Goal: Task Accomplishment & Management: Manage account settings

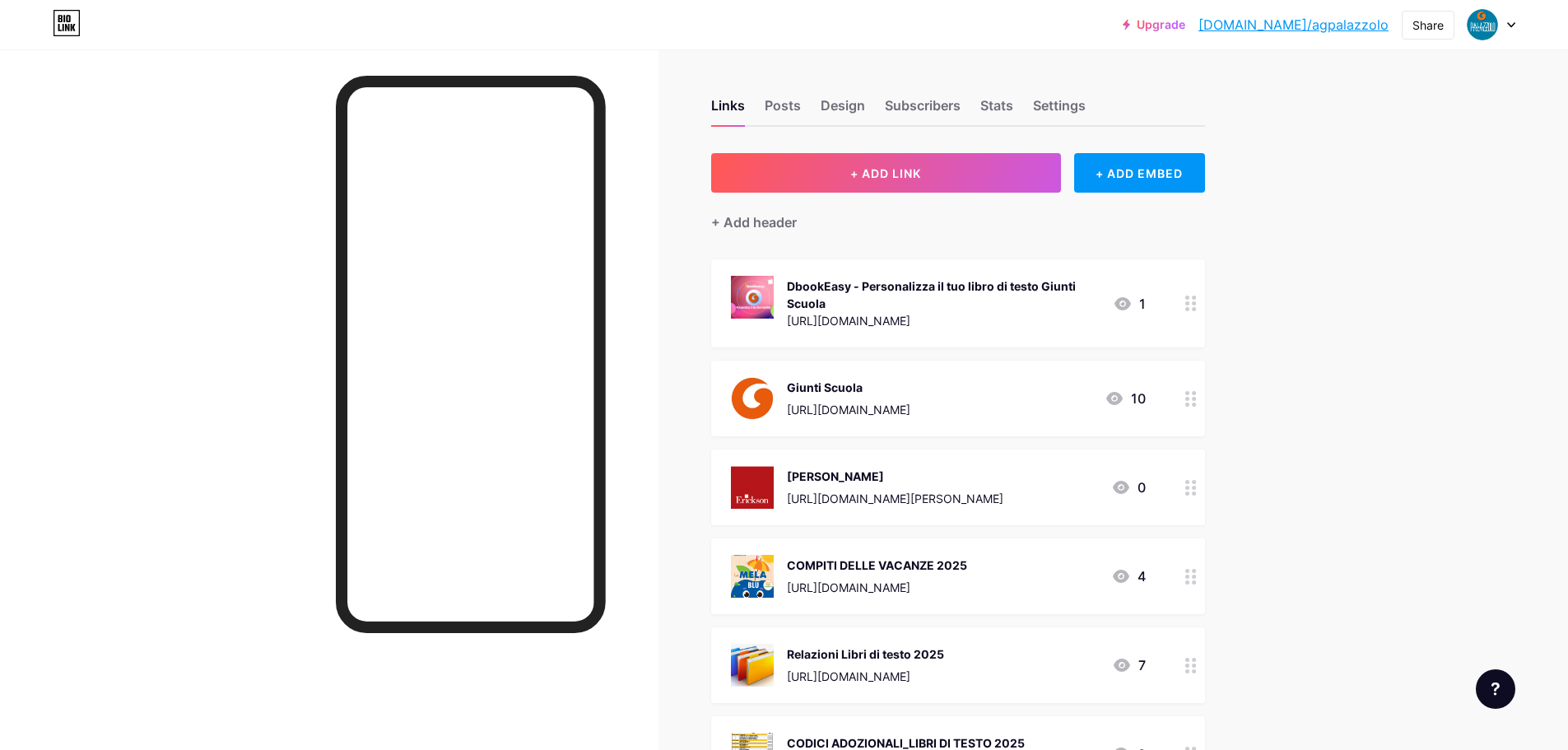
click at [1190, 492] on circle at bounding box center [1187, 493] width 4 height 4
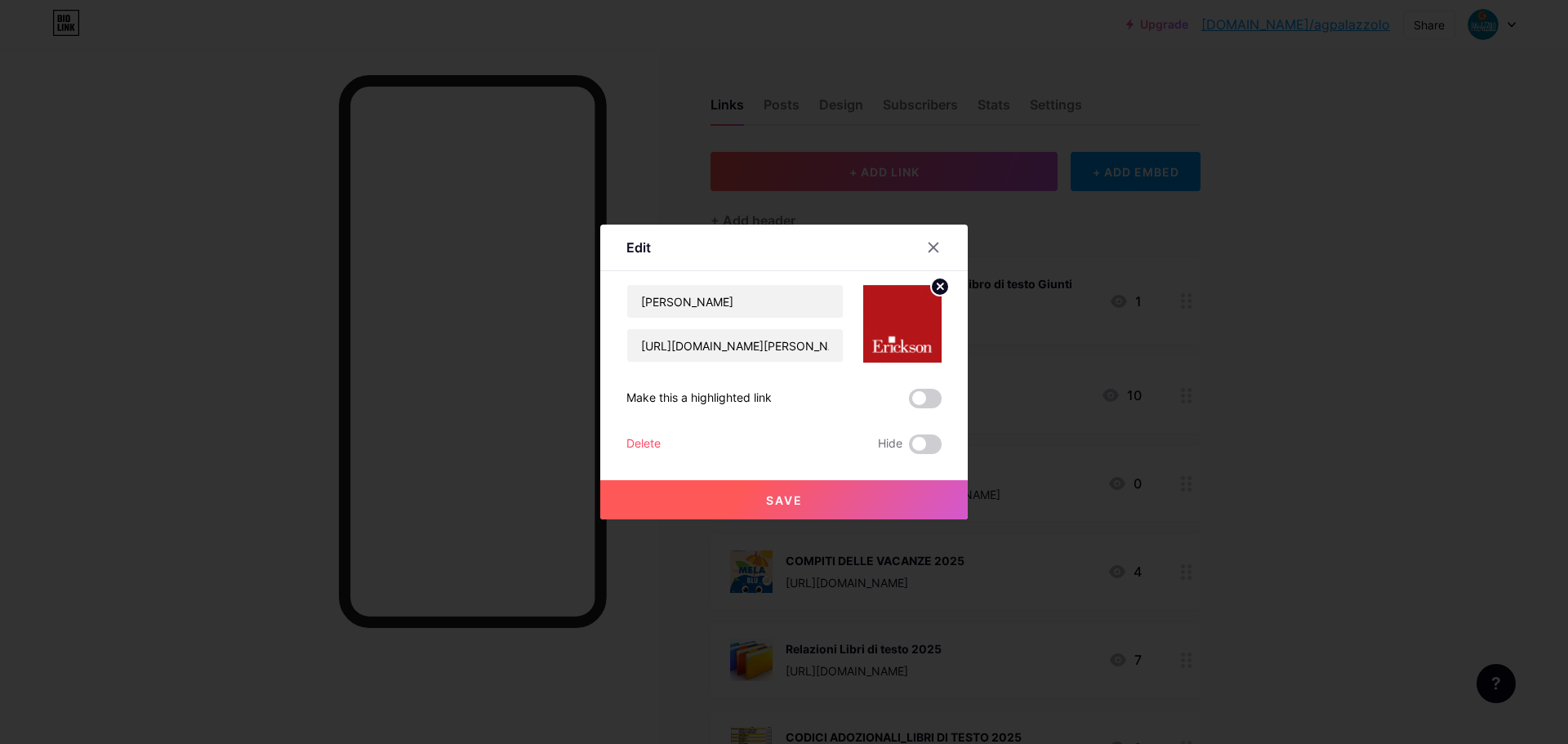
click at [914, 319] on img at bounding box center [902, 323] width 78 height 78
click at [941, 288] on icon at bounding box center [940, 286] width 6 height 6
click at [899, 316] on rect at bounding box center [900, 312] width 26 height 26
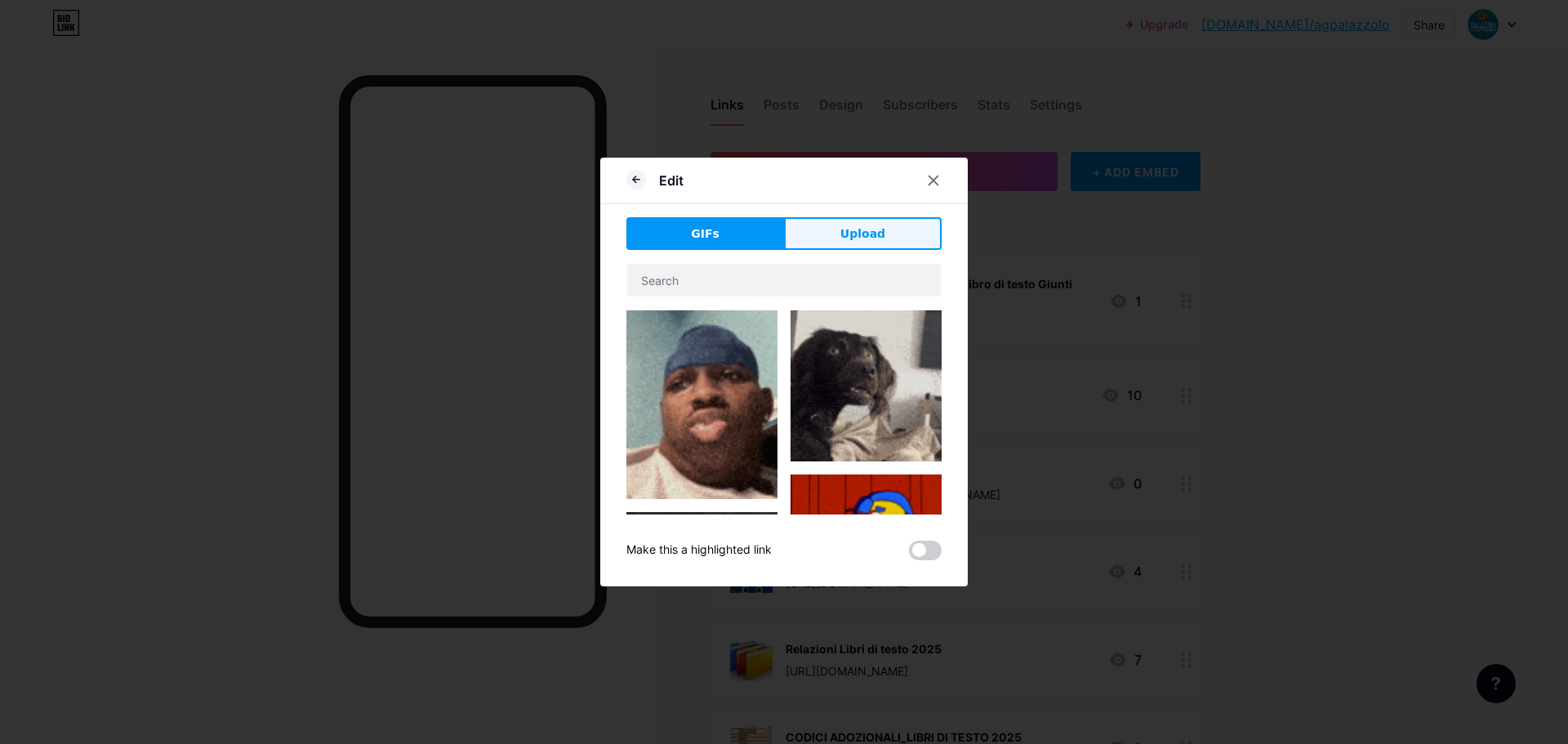
click at [857, 238] on span "Upload" at bounding box center [863, 234] width 45 height 17
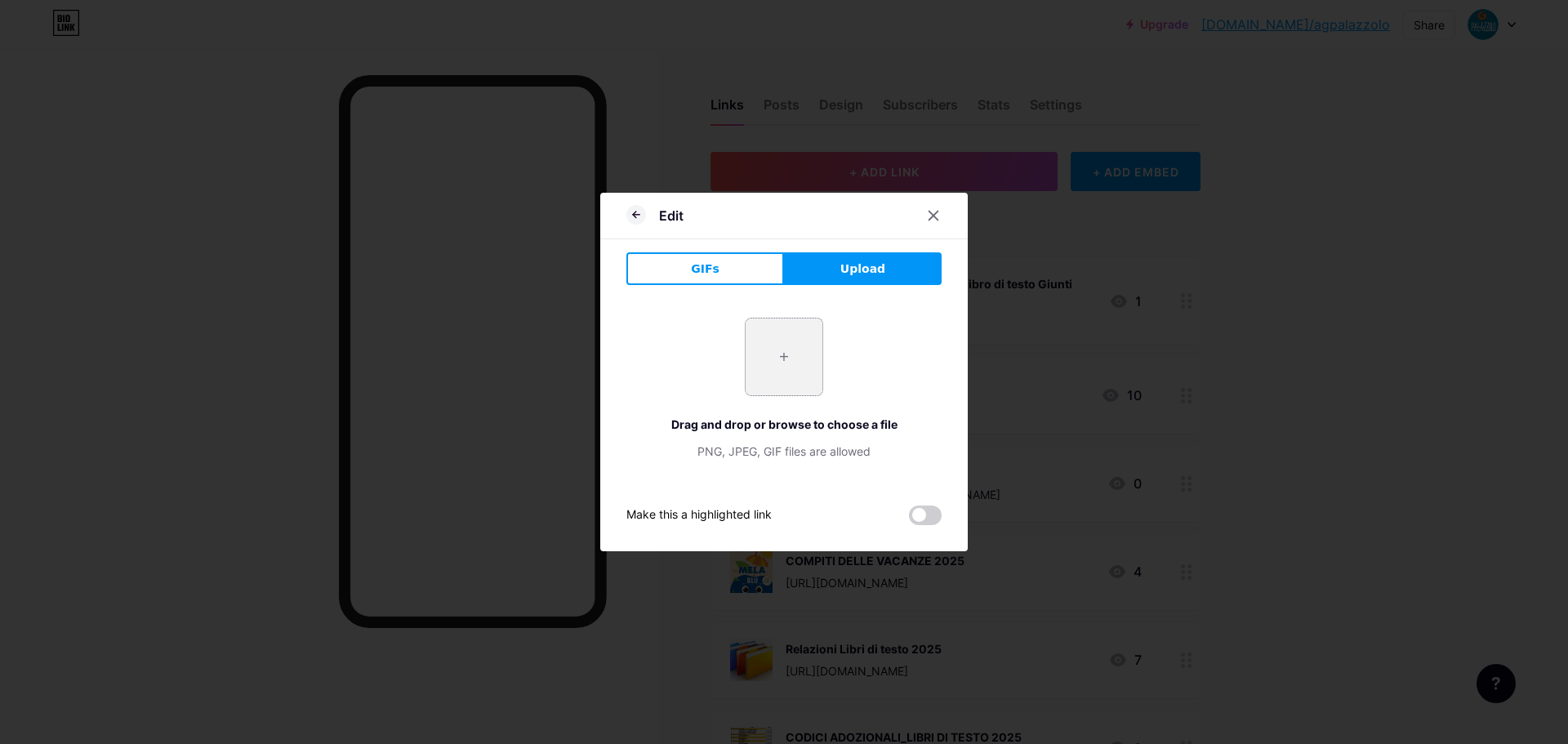
click at [787, 358] on input "file" at bounding box center [784, 357] width 76 height 76
click at [792, 363] on input "file" at bounding box center [784, 357] width 76 height 76
type input "C:\fakepath\WhatsApp Image [DATE] 15.33.03.jpeg"
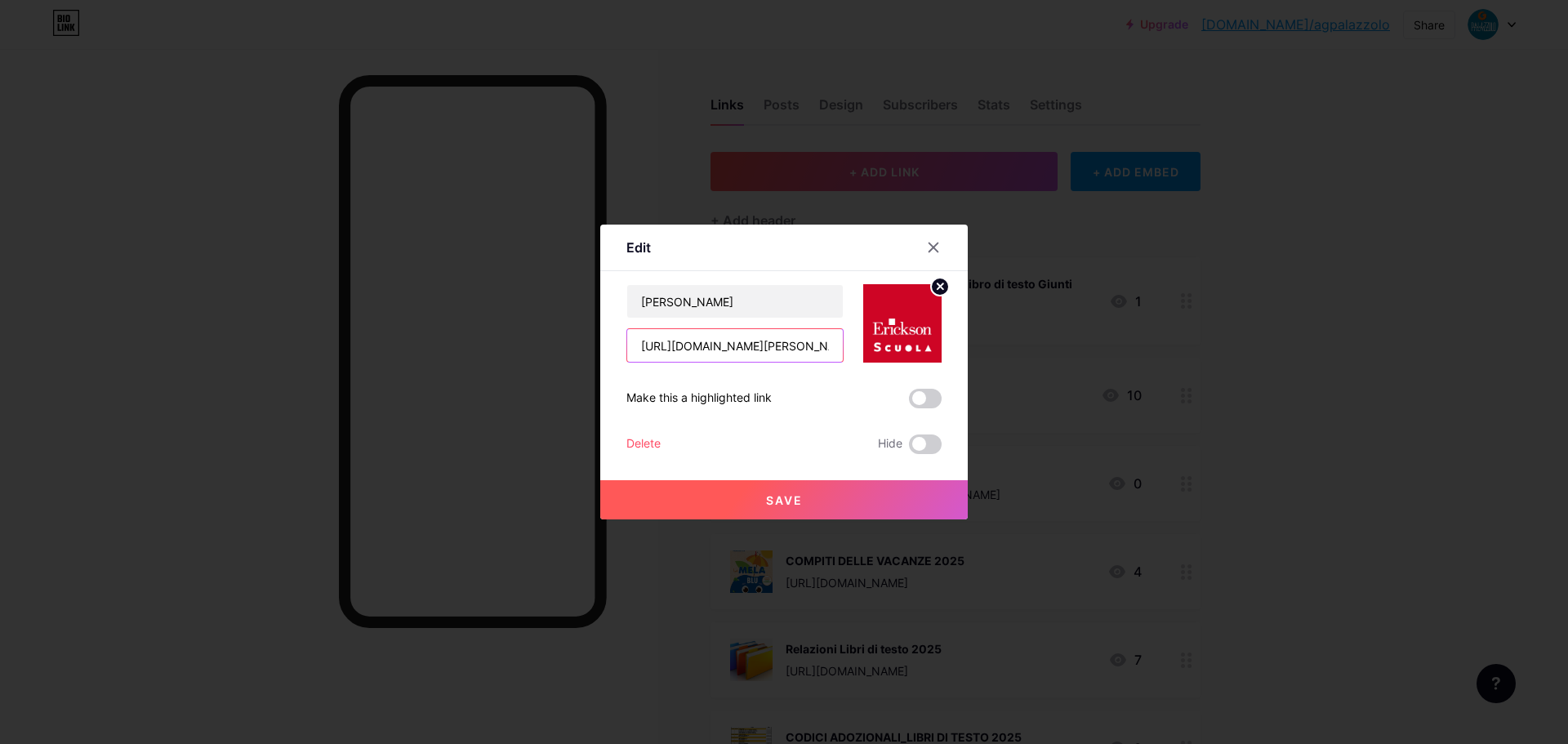
click at [708, 343] on input "[URL][DOMAIN_NAME][PERSON_NAME]" at bounding box center [735, 346] width 216 height 33
paste input "[PERSON_NAME]-scuola"
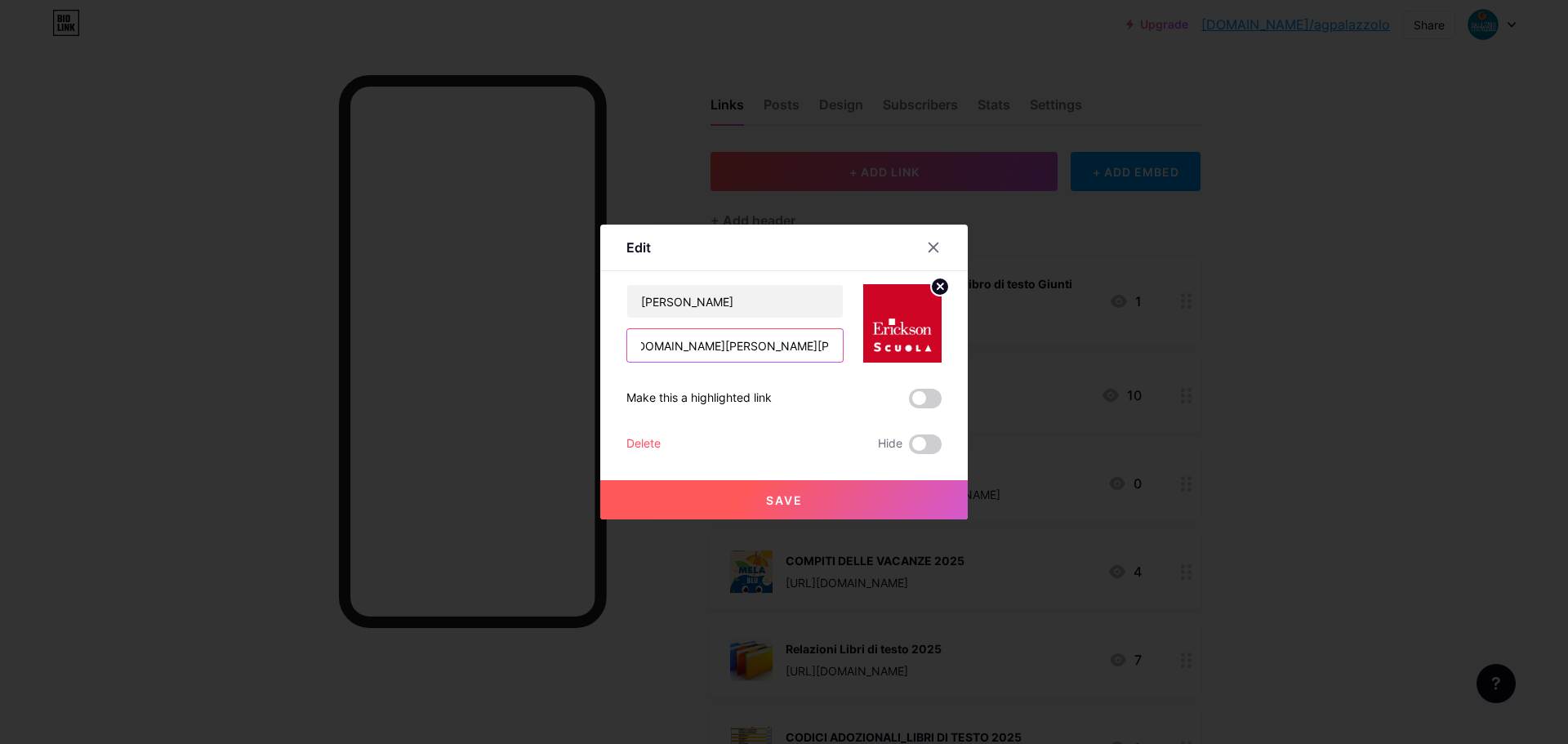
type input "[URL][DOMAIN_NAME][PERSON_NAME][PERSON_NAME]"
click at [928, 401] on span at bounding box center [926, 398] width 33 height 20
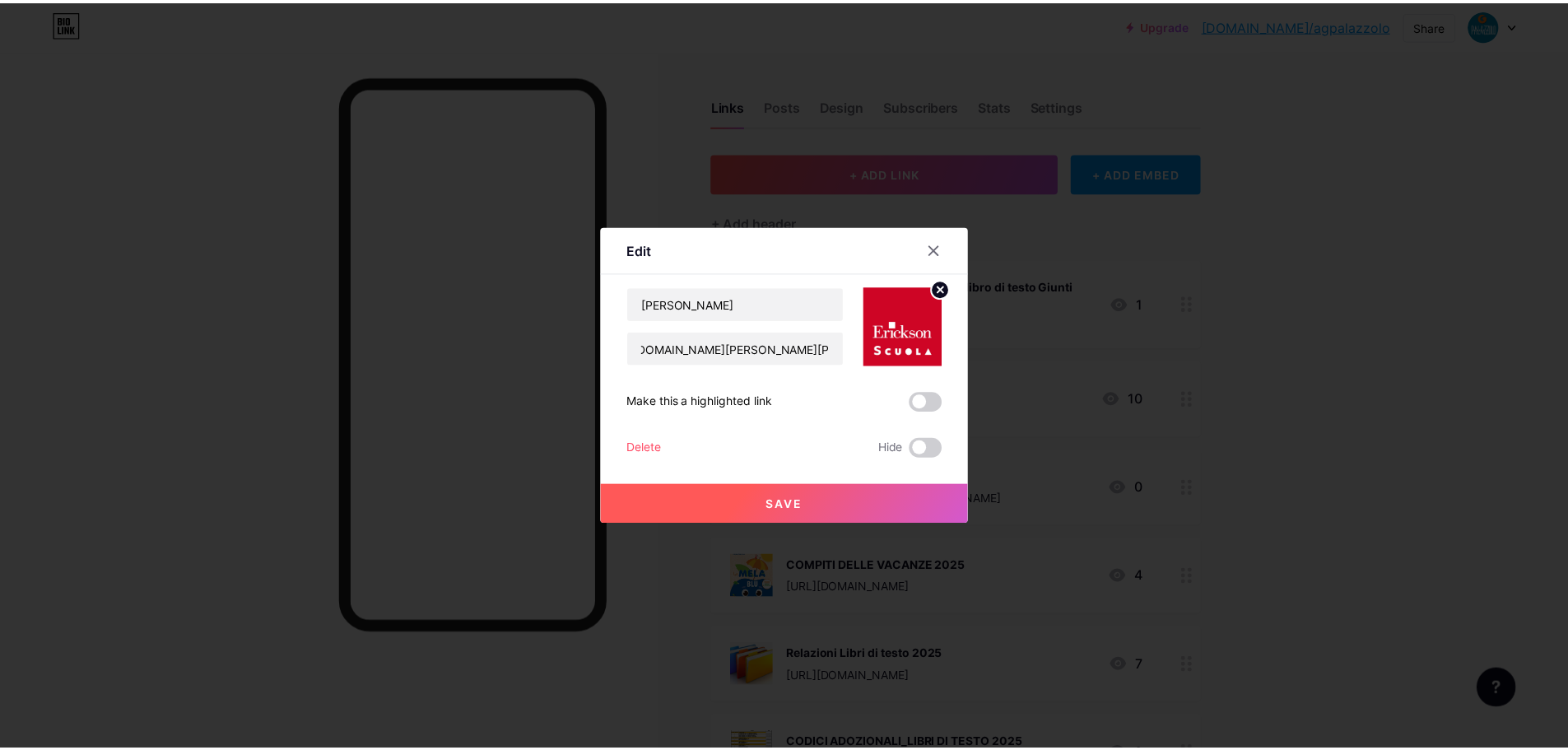
scroll to position [0, 0]
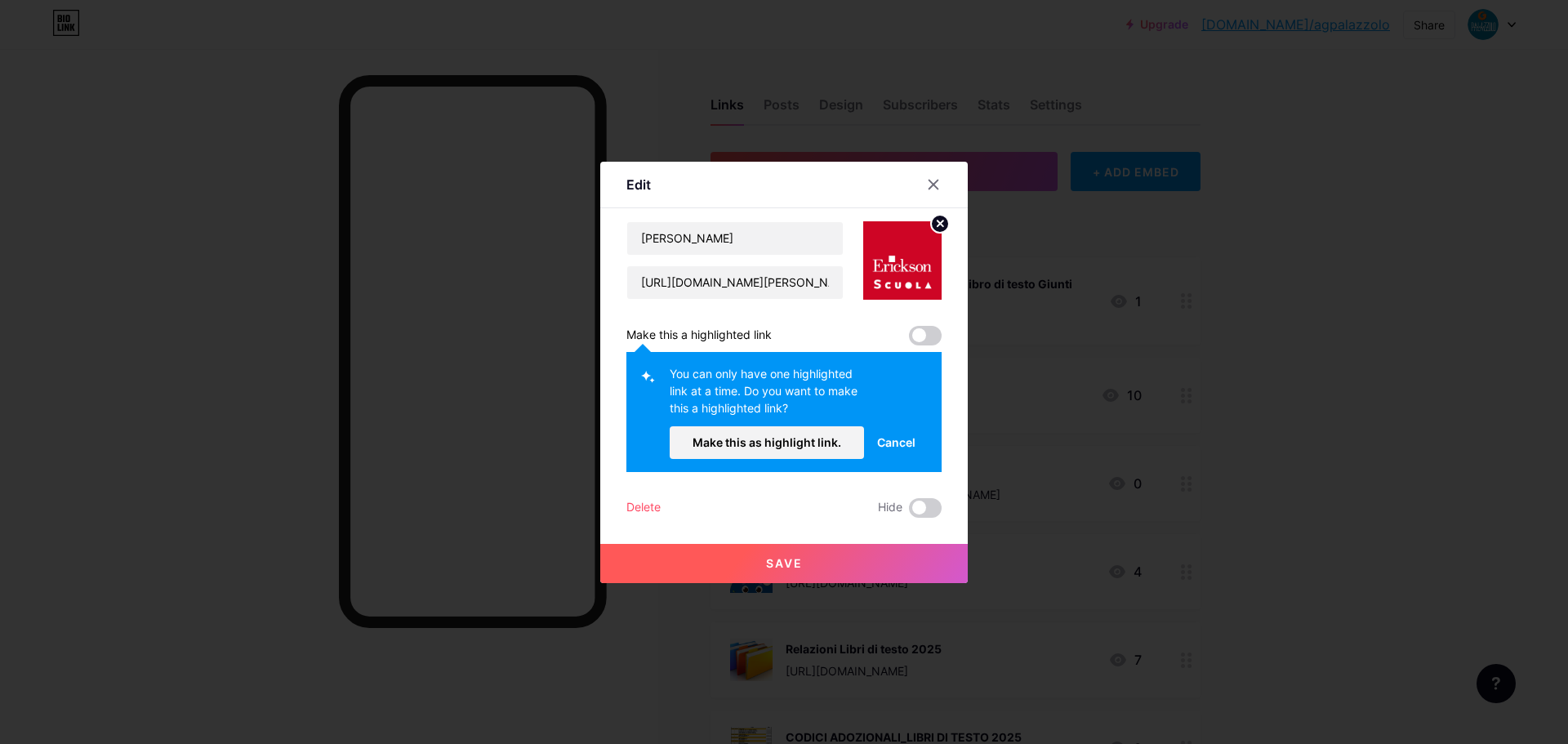
click at [823, 500] on div "Delete Hide" at bounding box center [784, 508] width 316 height 20
click at [803, 562] on button "Save" at bounding box center [784, 563] width 368 height 39
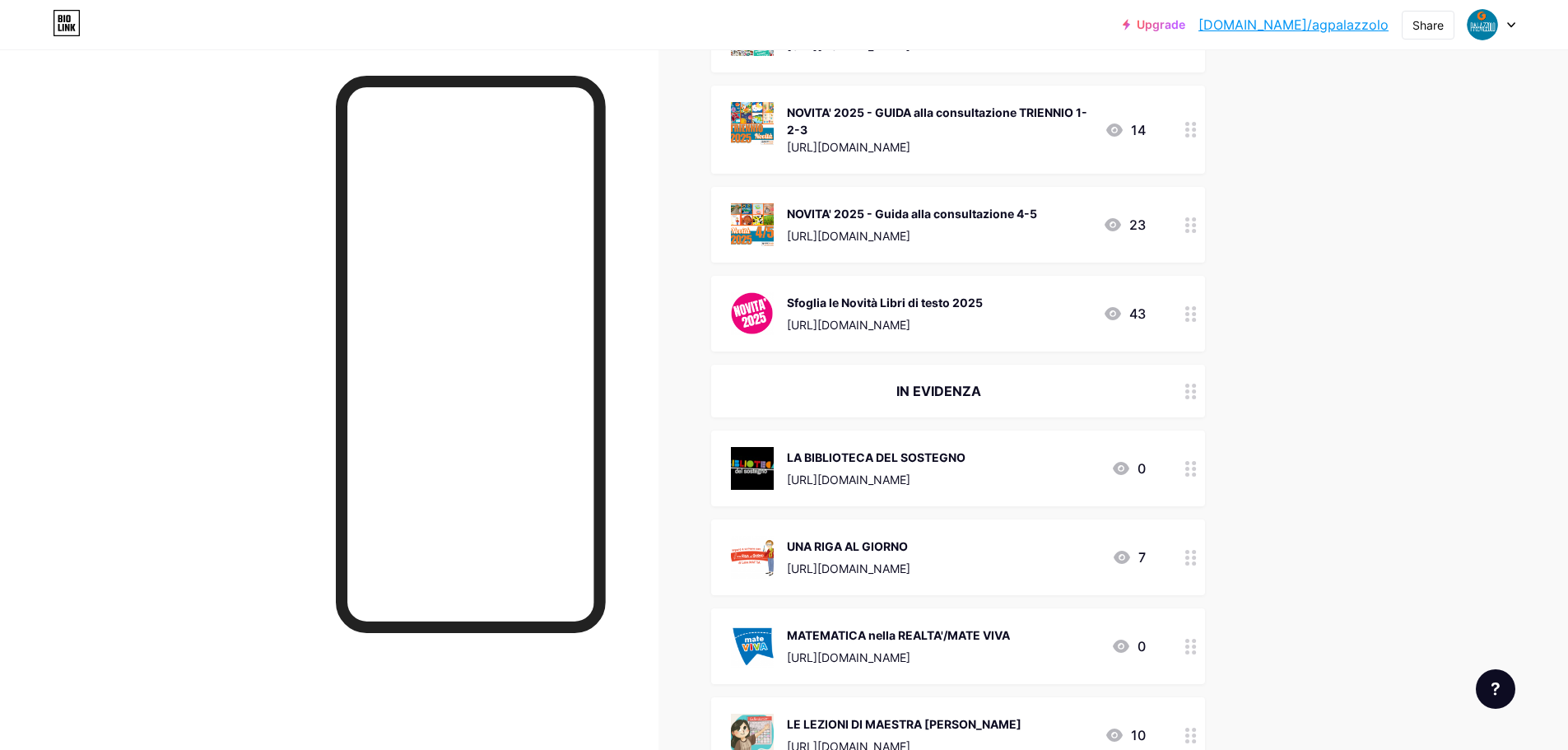
scroll to position [1318, 0]
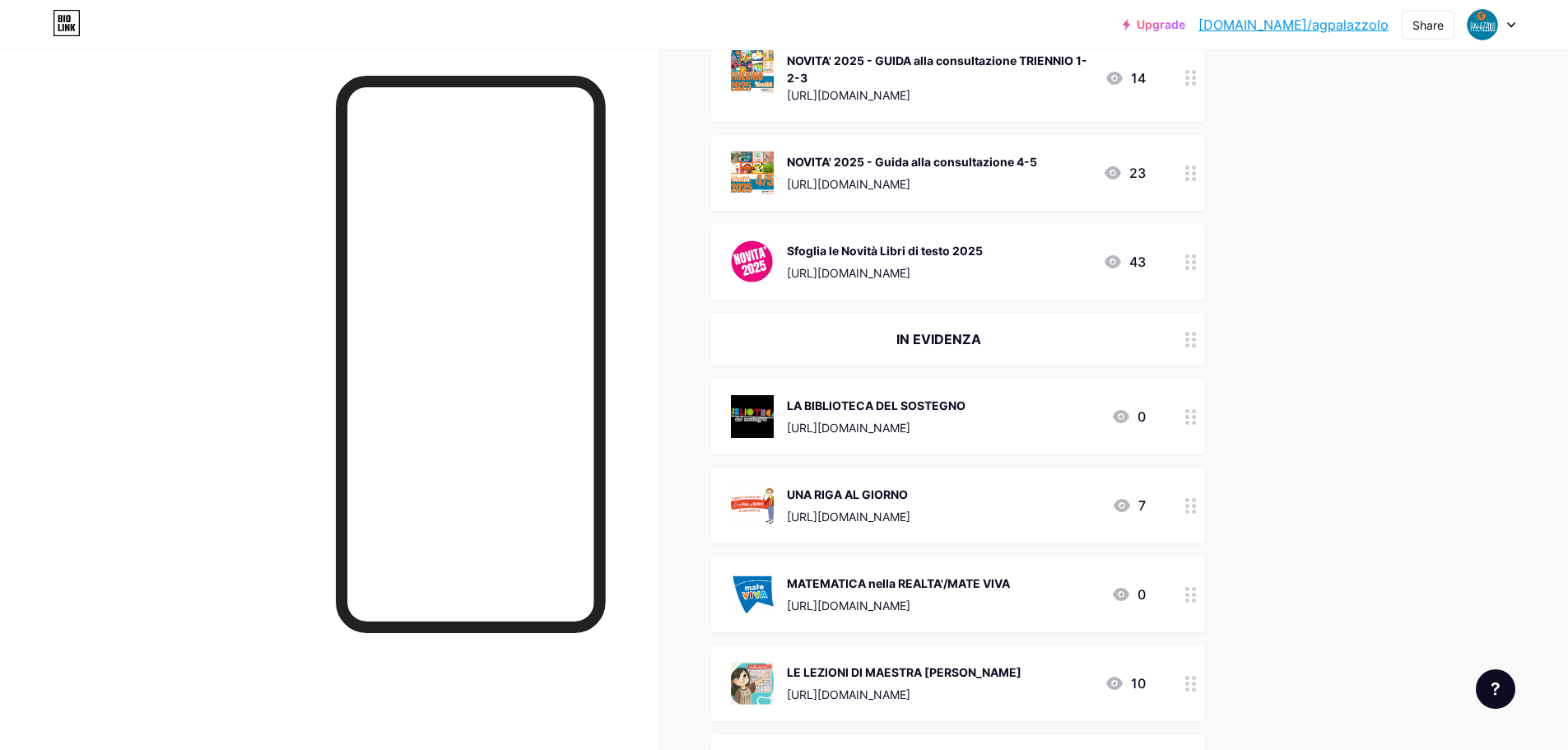
click at [1197, 421] on icon at bounding box center [1190, 417] width 11 height 16
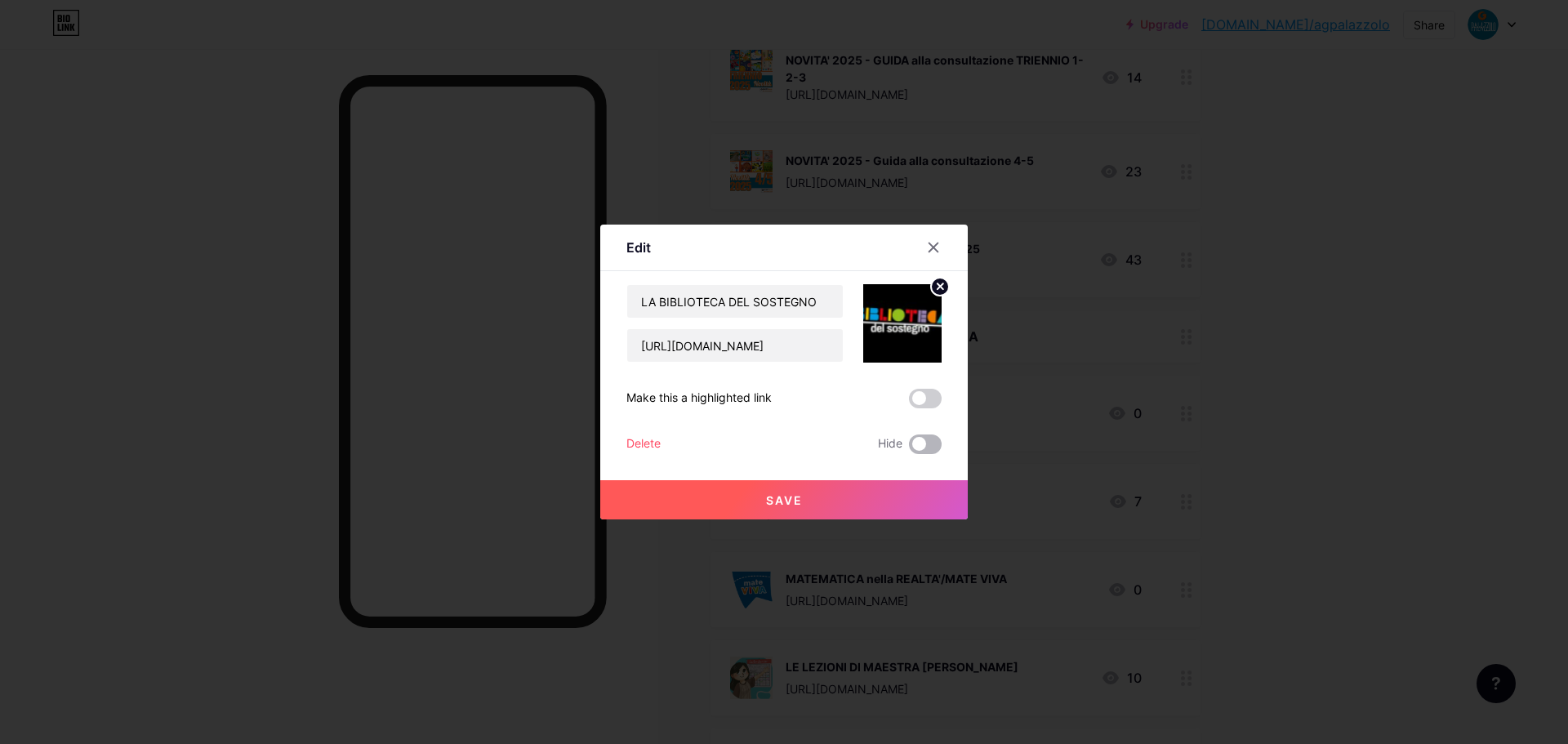
click at [922, 447] on span at bounding box center [926, 444] width 33 height 20
click at [909, 448] on input "checkbox" at bounding box center [909, 448] width 0 height 0
click at [840, 488] on button "Save" at bounding box center [784, 500] width 368 height 39
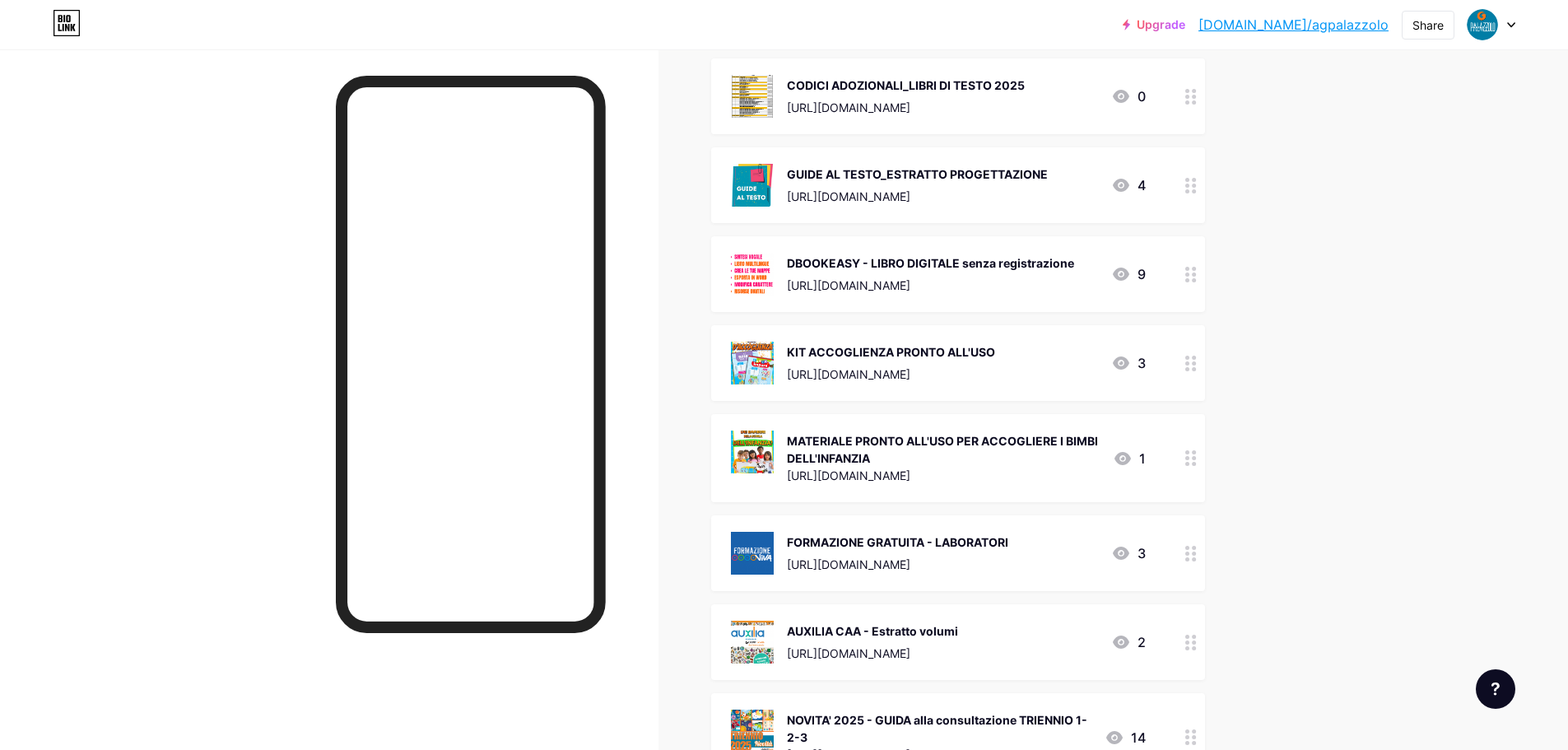
scroll to position [824, 0]
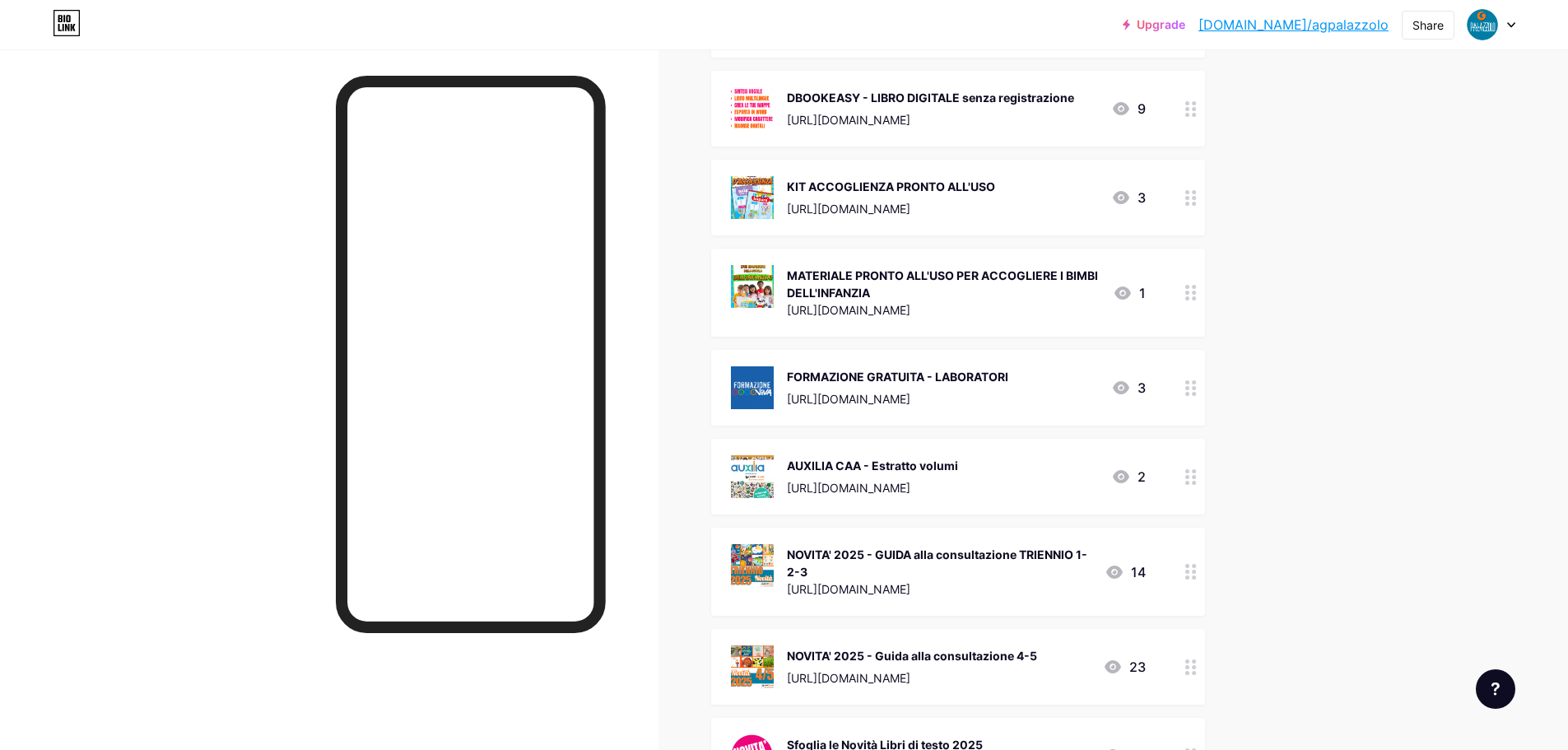
click at [1190, 483] on circle at bounding box center [1187, 483] width 4 height 4
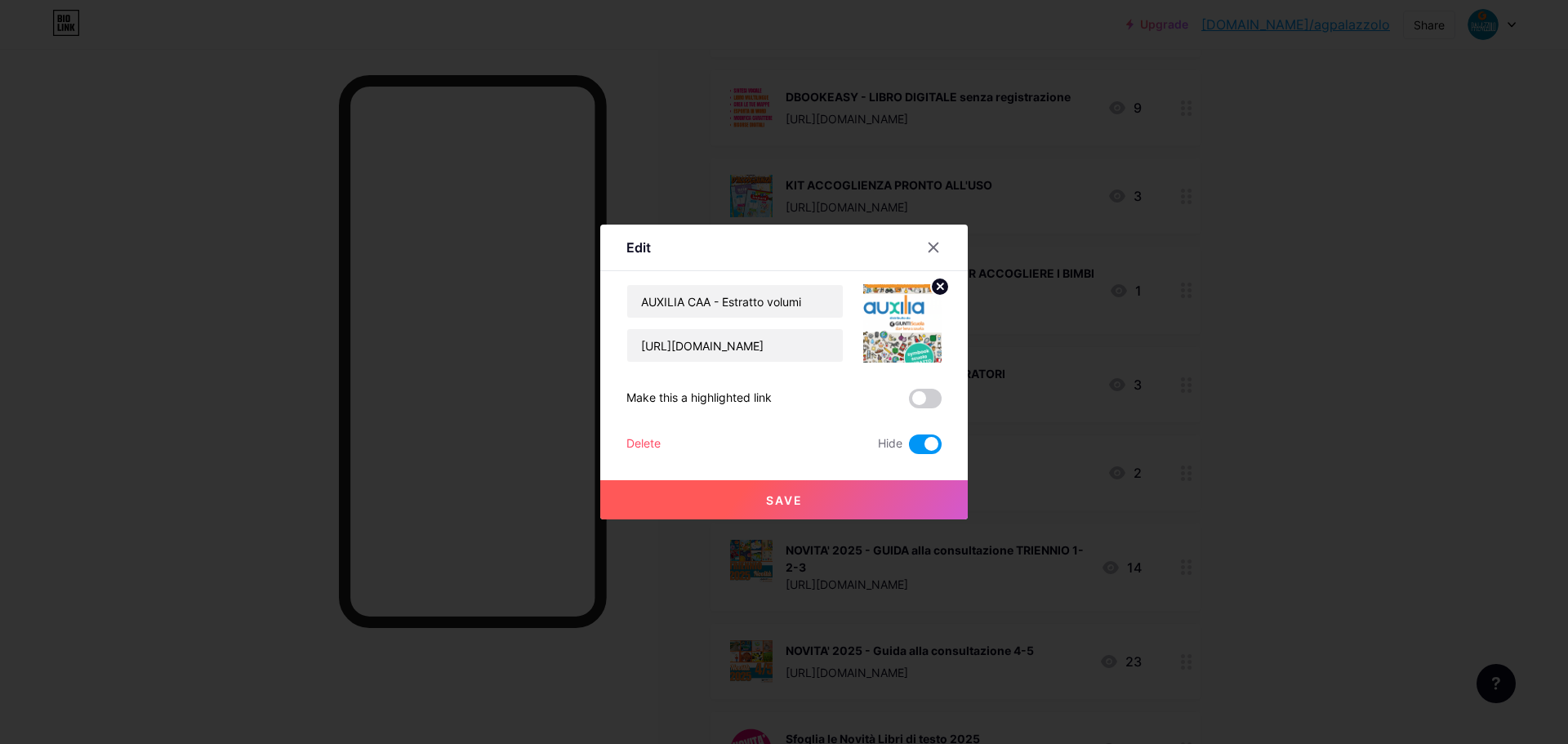
click at [922, 440] on span at bounding box center [926, 444] width 33 height 20
click at [909, 448] on input "checkbox" at bounding box center [909, 448] width 0 height 0
click at [829, 508] on button "Save" at bounding box center [784, 500] width 368 height 39
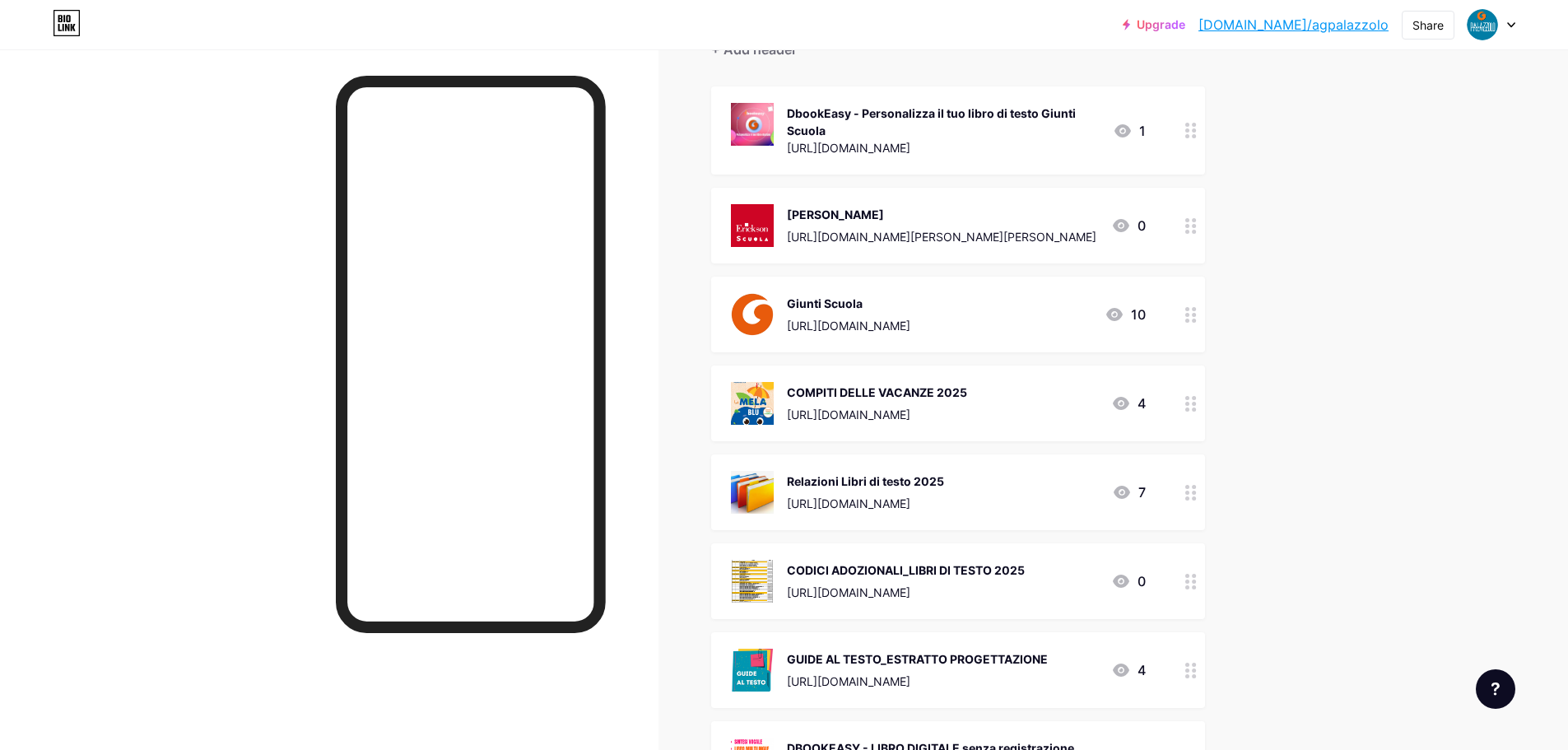
scroll to position [0, 0]
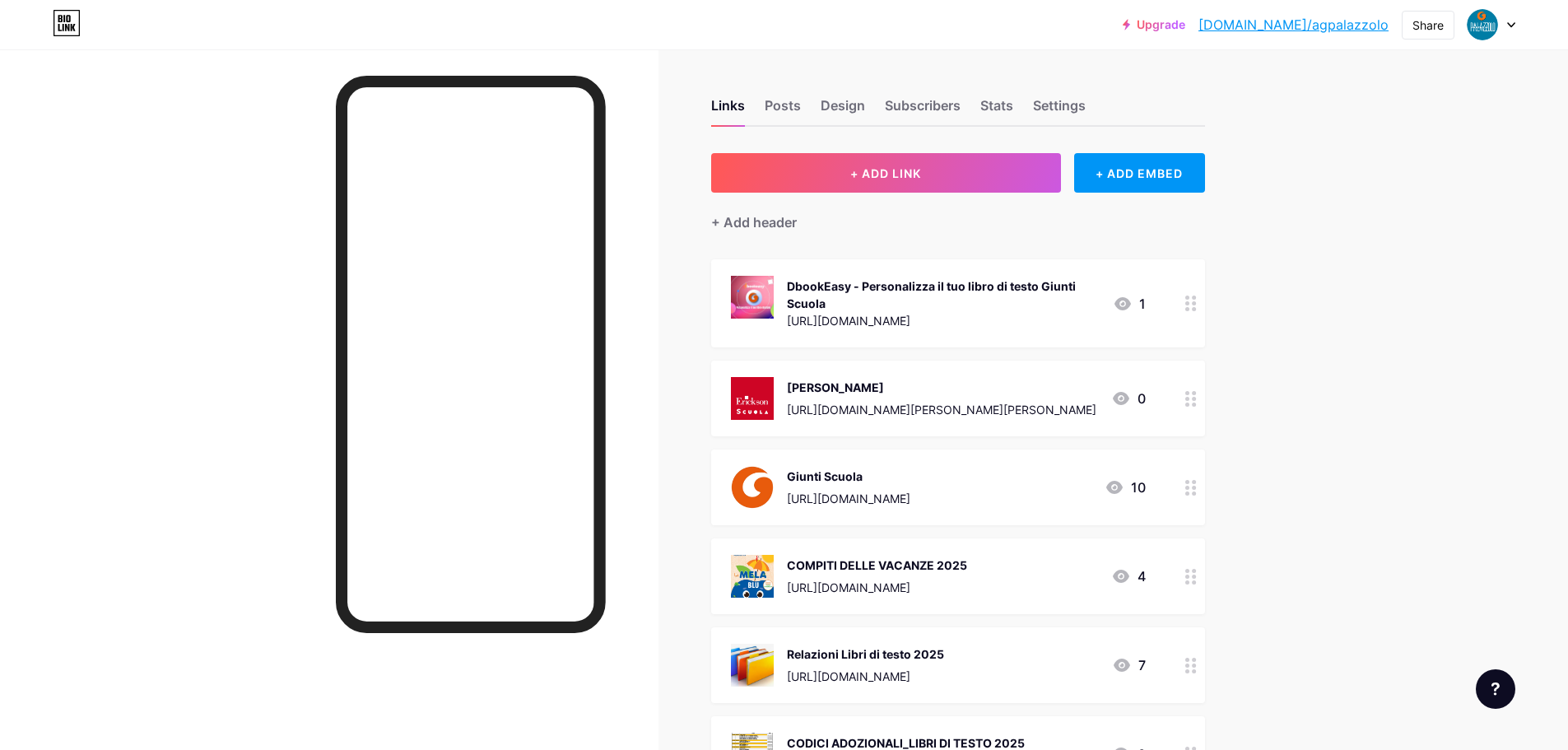
click at [1310, 25] on link "[DOMAIN_NAME]/agpalazzolo" at bounding box center [1293, 25] width 190 height 20
